Goal: Transaction & Acquisition: Obtain resource

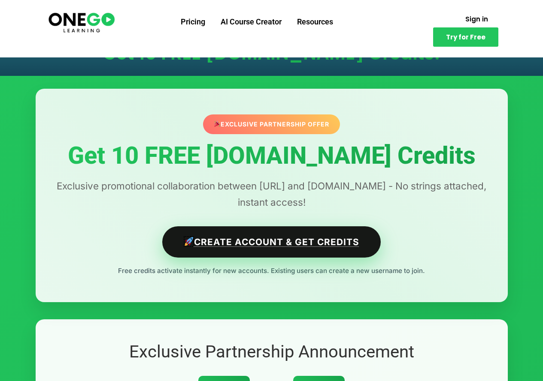
click at [298, 236] on link "Create Account & Get Credits" at bounding box center [271, 242] width 218 height 31
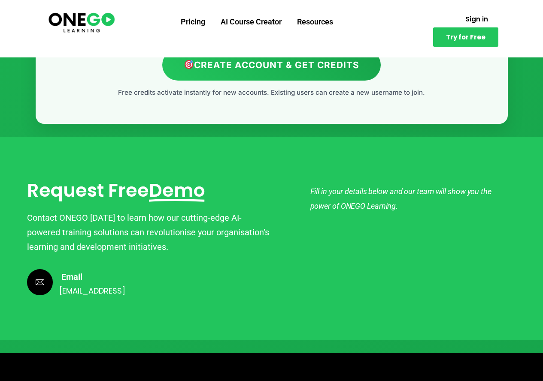
scroll to position [2329, 0]
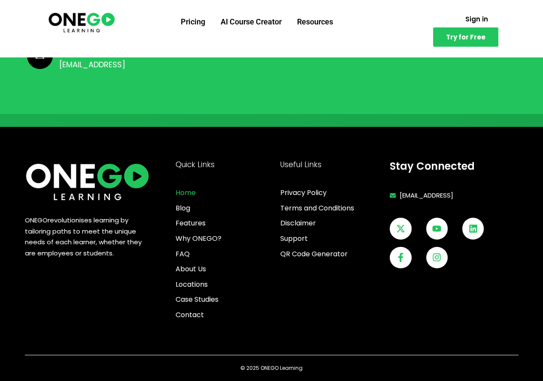
click at [187, 197] on span "Home" at bounding box center [186, 193] width 20 height 11
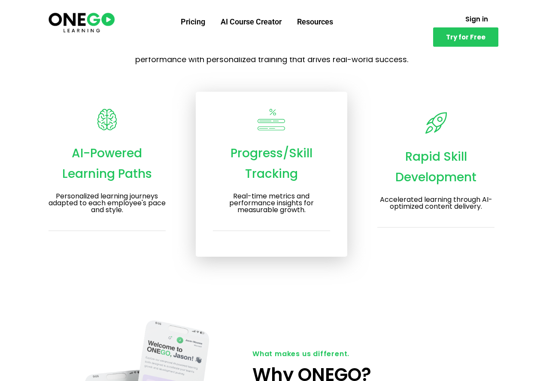
scroll to position [1416, 0]
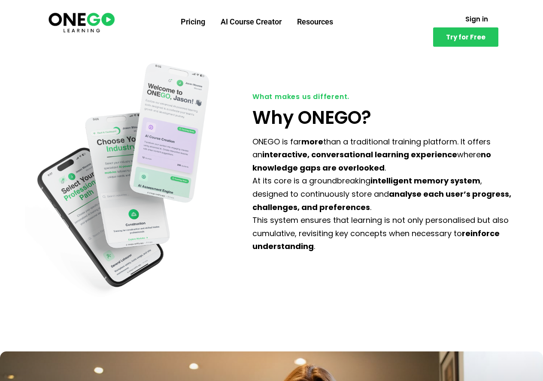
click at [10, 1] on section "Try for Free Pricing AI Course Creator Resources Sign in Try for Free" at bounding box center [271, 29] width 543 height 58
